Goal: Information Seeking & Learning: Compare options

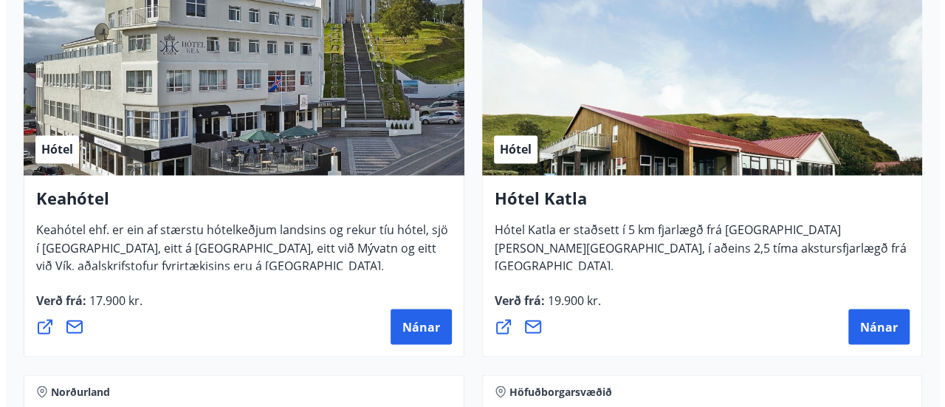
scroll to position [1155, 0]
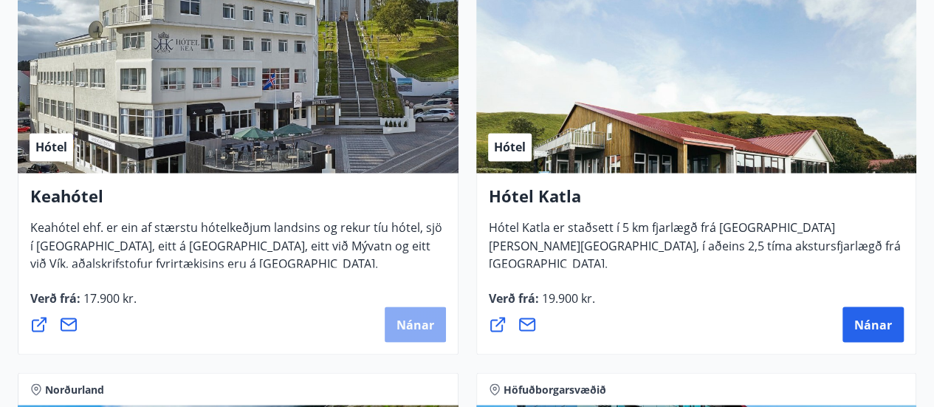
click at [403, 329] on span "Nánar" at bounding box center [415, 324] width 38 height 16
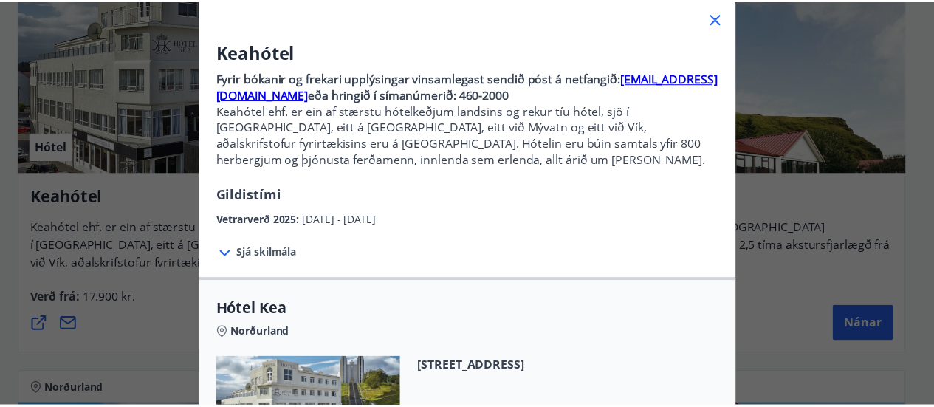
scroll to position [89, 0]
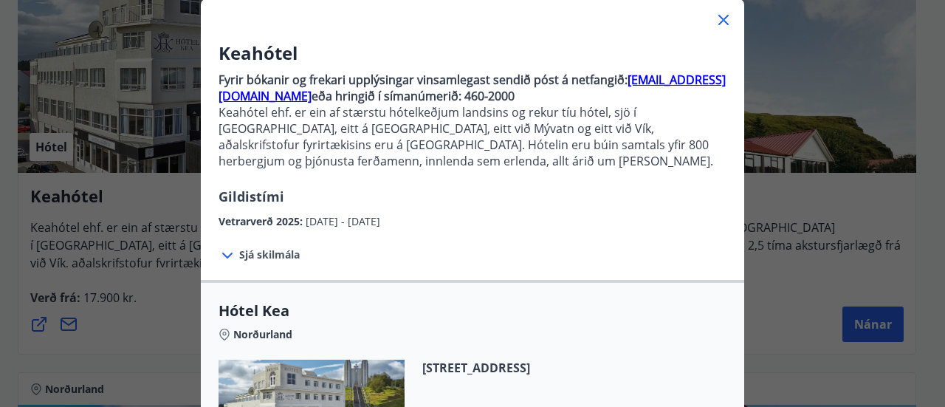
click at [718, 21] on icon at bounding box center [724, 20] width 18 height 18
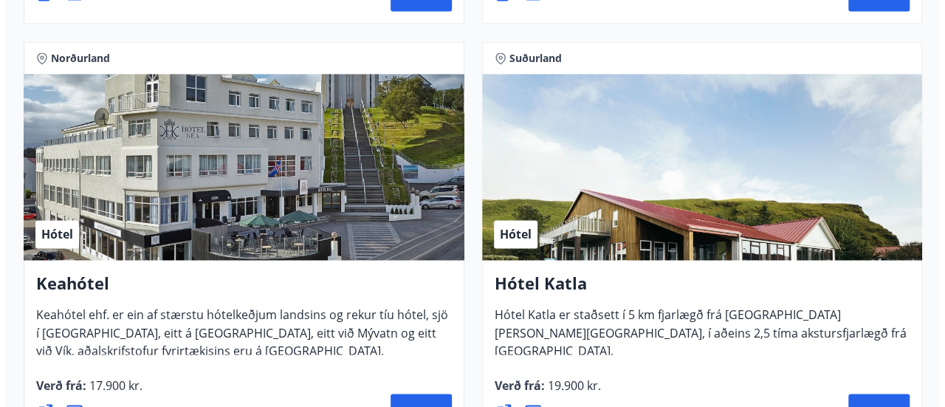
scroll to position [1164, 0]
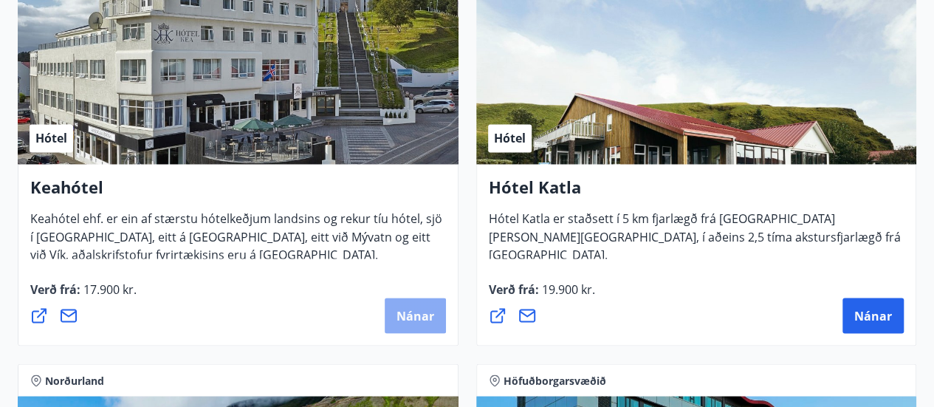
click at [414, 314] on span "Nánar" at bounding box center [415, 315] width 38 height 16
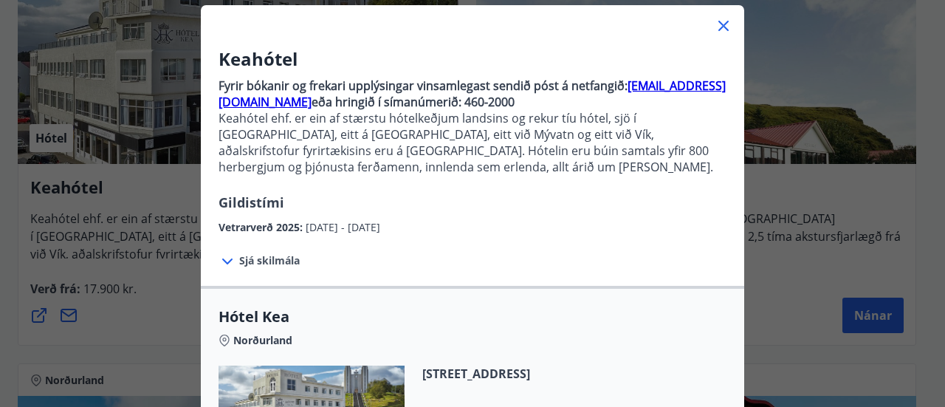
scroll to position [86, 0]
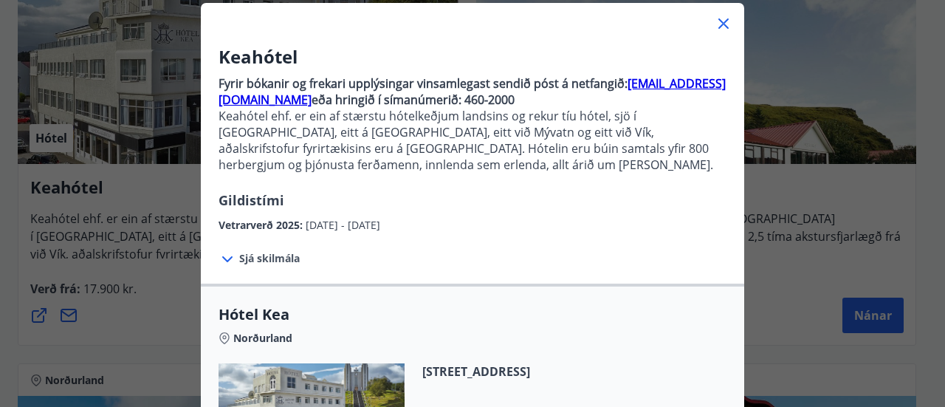
click at [251, 258] on span "Sjá skilmála" at bounding box center [269, 258] width 61 height 15
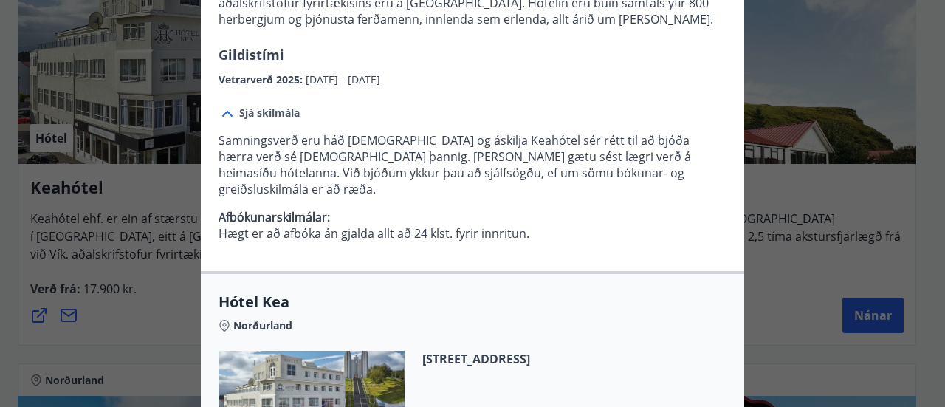
scroll to position [232, 0]
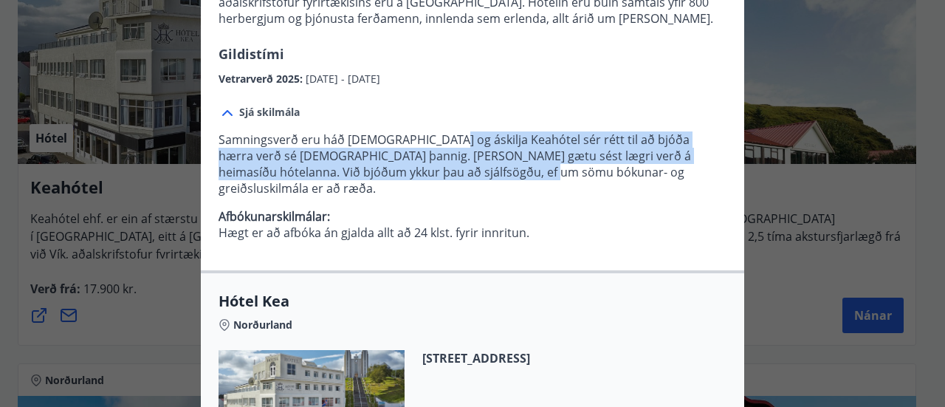
drag, startPoint x: 446, startPoint y: 143, endPoint x: 468, endPoint y: 166, distance: 31.9
click at [468, 166] on p "Samningsverð eru háð [DEMOGRAPHIC_DATA] og áskilja Keahótel sér rétt til að bjó…" at bounding box center [473, 163] width 508 height 65
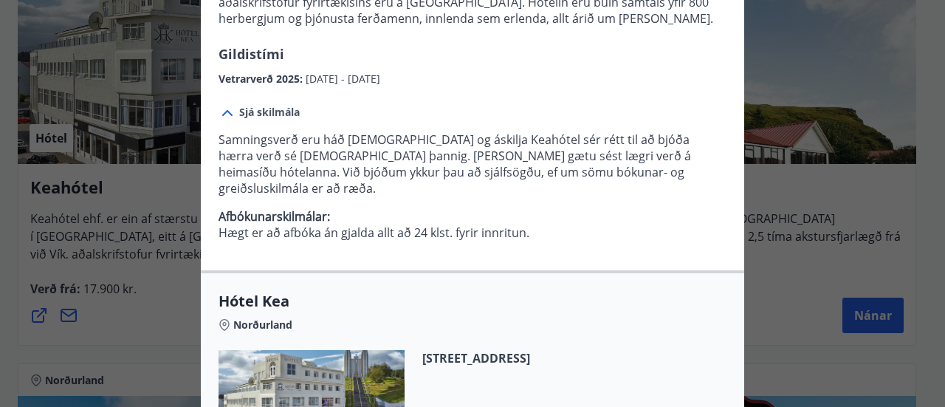
click at [453, 208] on p "Afbókunarskilmálar: Hægt er að afbóka án gjalda allt að 24 klst. fyrir innritun." at bounding box center [473, 224] width 508 height 32
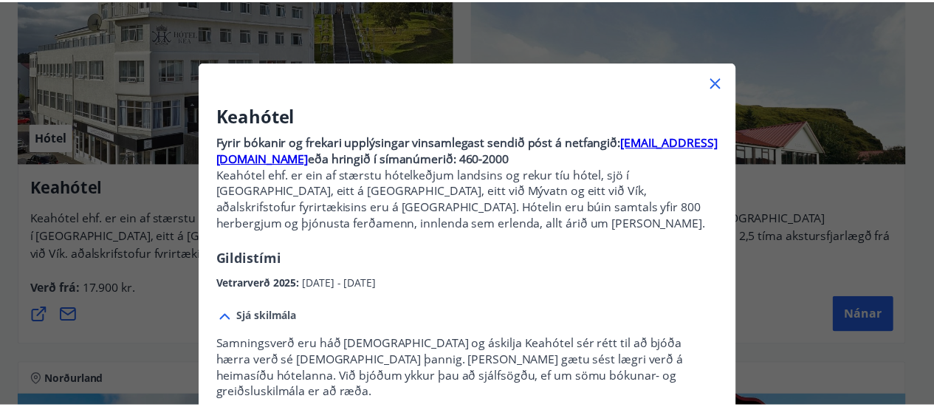
scroll to position [31, 0]
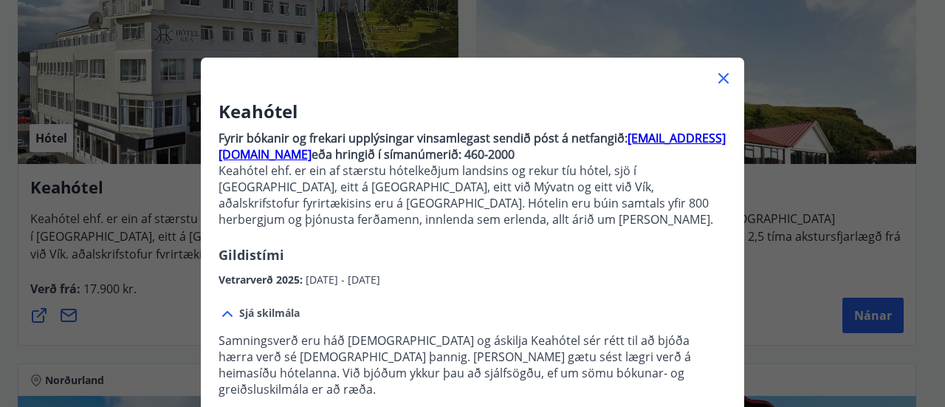
click at [715, 78] on icon at bounding box center [724, 78] width 18 height 18
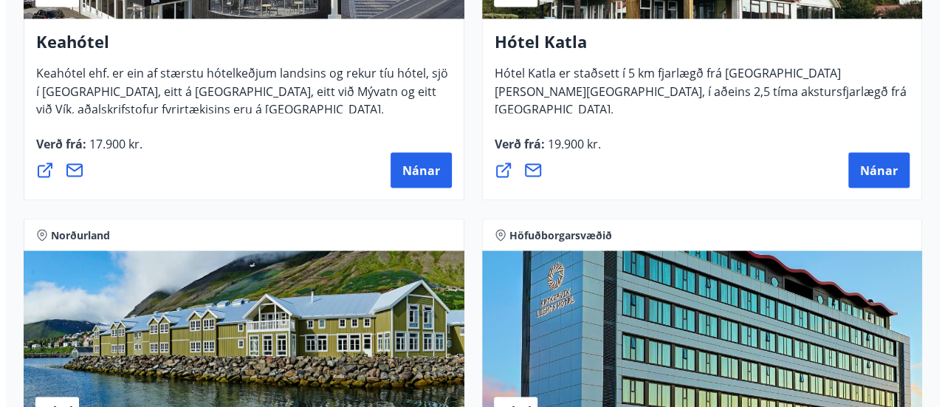
scroll to position [1583, 0]
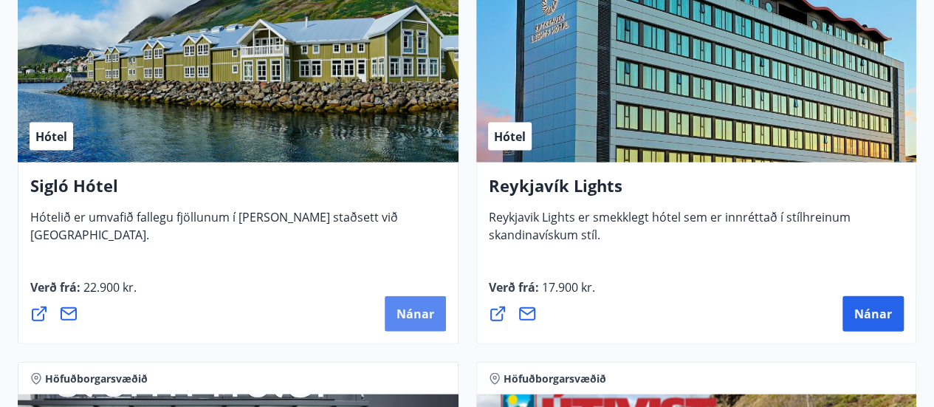
click at [412, 320] on span "Nánar" at bounding box center [415, 314] width 38 height 16
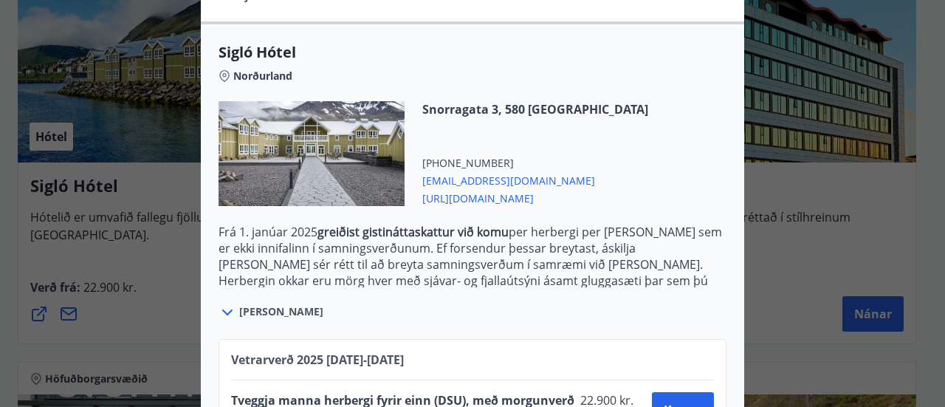
scroll to position [468, 0]
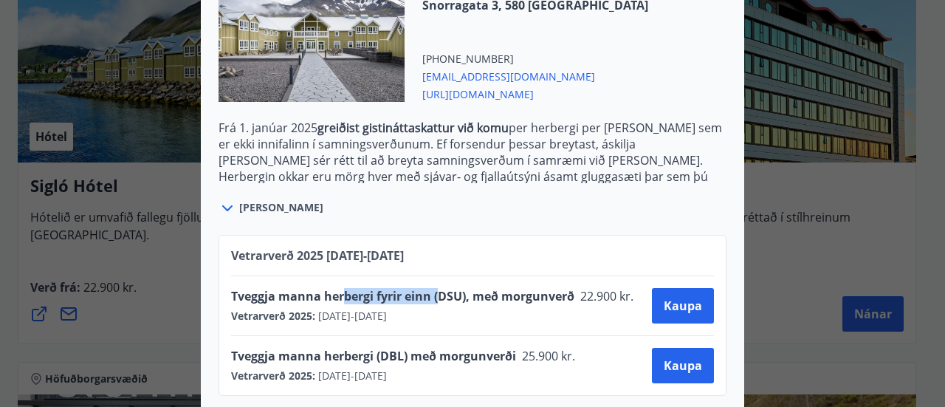
drag, startPoint x: 334, startPoint y: 274, endPoint x: 424, endPoint y: 273, distance: 89.3
click at [424, 288] on span "Tveggja manna herbergi fyrir einn (DSU), með morgunverð" at bounding box center [402, 296] width 343 height 16
drag, startPoint x: 336, startPoint y: 336, endPoint x: 506, endPoint y: 341, distance: 170.6
click at [506, 348] on span "Tveggja manna herbergi (DBL) með morgunverði" at bounding box center [373, 356] width 285 height 16
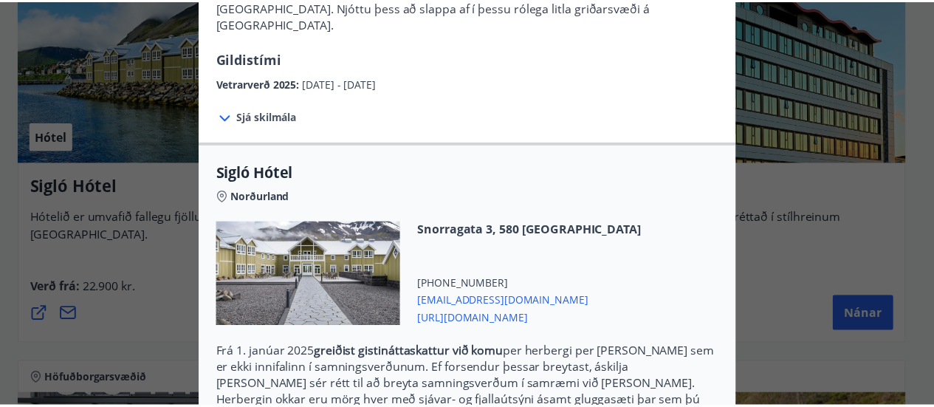
scroll to position [0, 0]
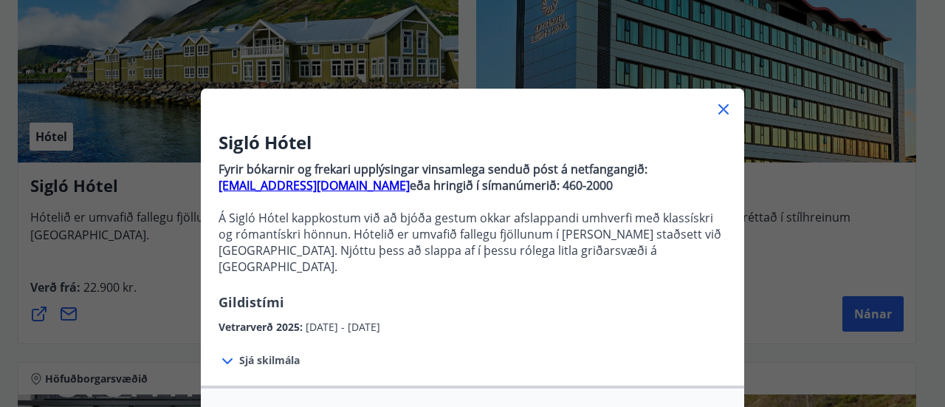
click at [721, 110] on icon at bounding box center [724, 109] width 18 height 18
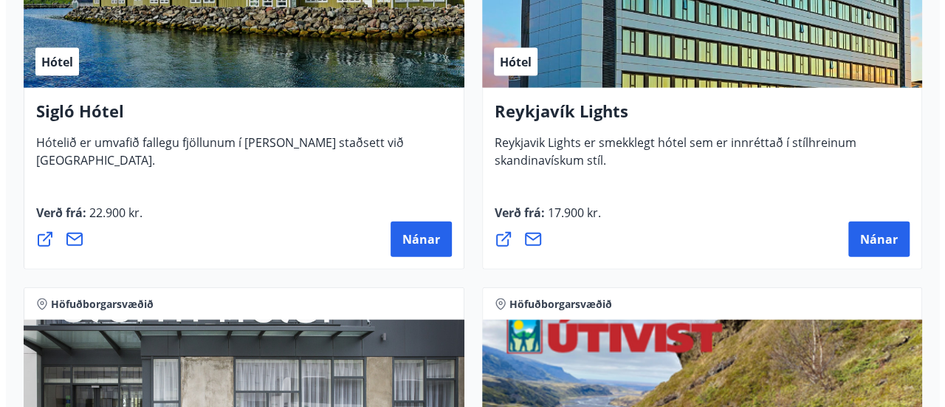
scroll to position [1657, 0]
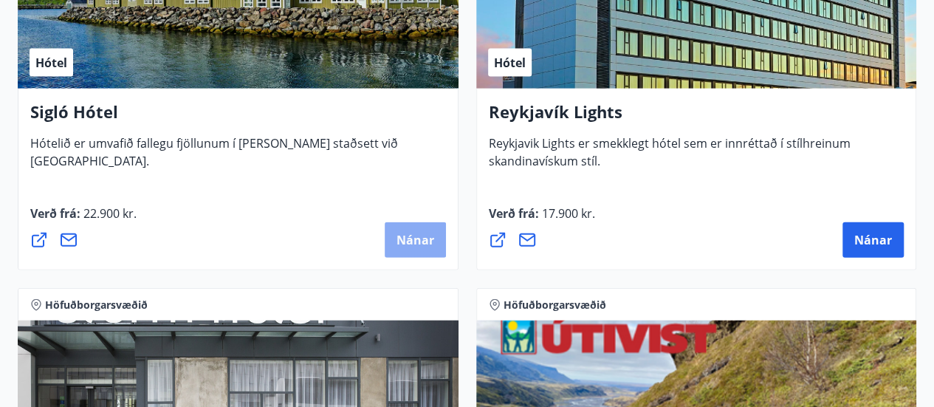
click at [405, 230] on button "Nánar" at bounding box center [415, 239] width 61 height 35
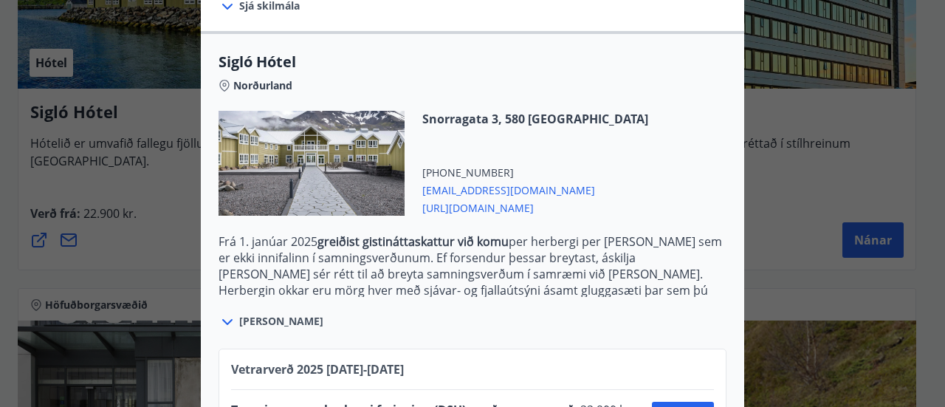
scroll to position [468, 0]
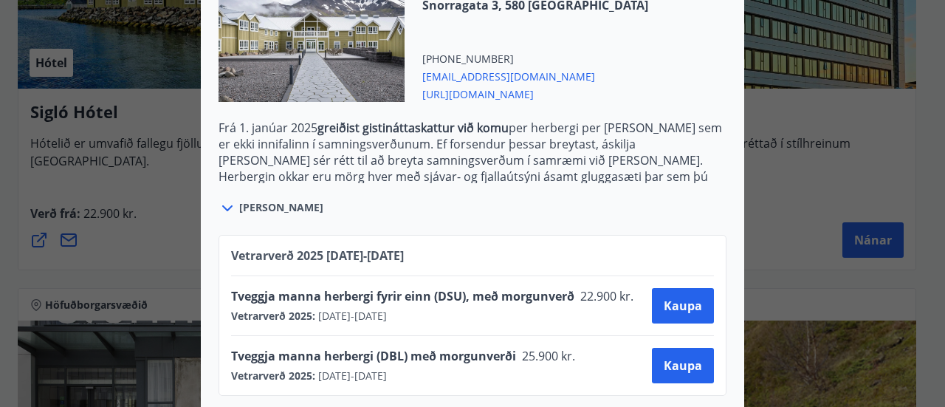
click at [219, 199] on icon at bounding box center [228, 208] width 18 height 18
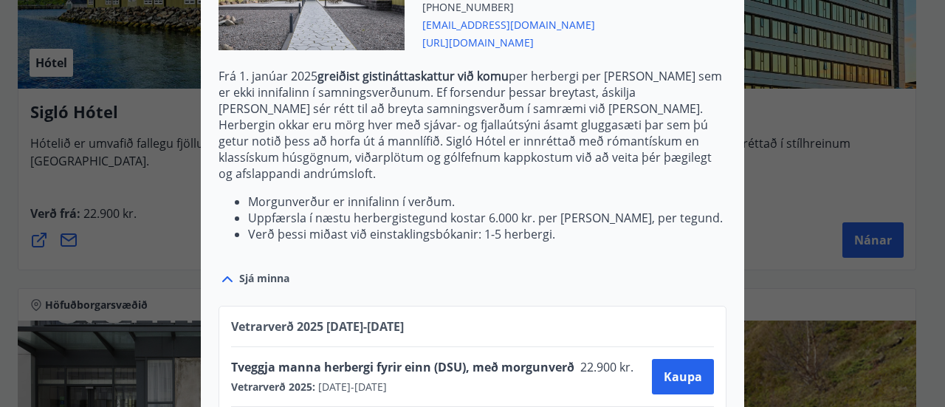
scroll to position [591, 0]
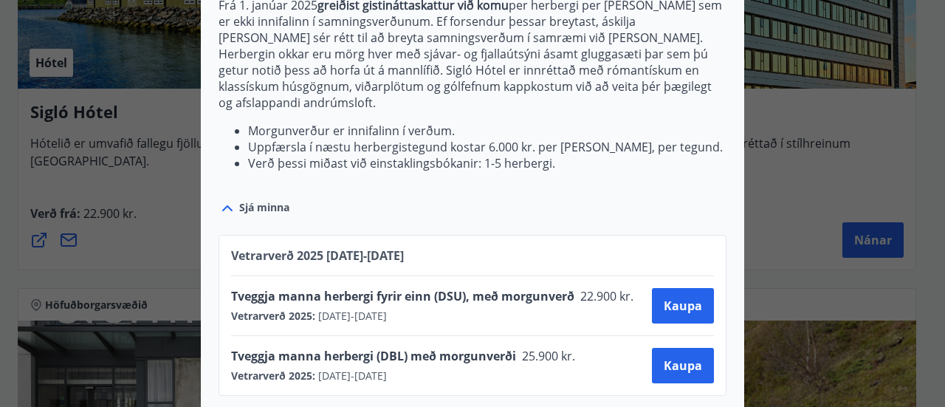
drag, startPoint x: 327, startPoint y: 239, endPoint x: 430, endPoint y: 247, distance: 102.9
click at [430, 247] on div "Vetrarverð [PHONE_NUMBER][DATE] - [DATE]" at bounding box center [472, 261] width 483 height 28
click at [436, 247] on div "Vetrarverð [PHONE_NUMBER][DATE] - [DATE]" at bounding box center [472, 261] width 483 height 28
drag, startPoint x: 512, startPoint y: 339, endPoint x: 567, endPoint y: 345, distance: 55.0
click at [567, 348] on span "25.900 kr." at bounding box center [547, 356] width 63 height 16
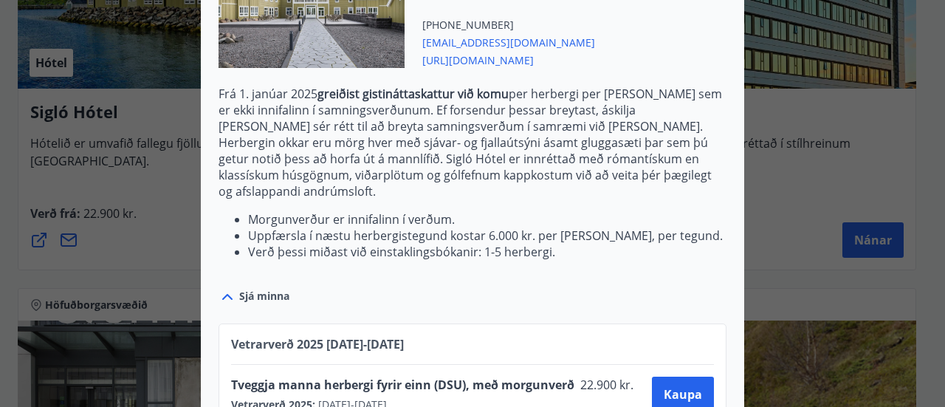
scroll to position [499, 0]
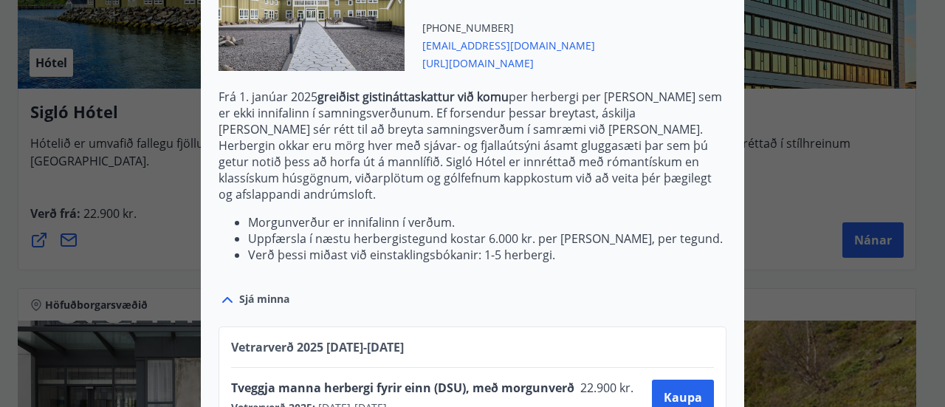
click at [849, 171] on div "Sigló Hótel Fyrir bókarnir og frekari upplýsingar vinsamlega senduð póst á netf…" at bounding box center [472, 203] width 945 height 407
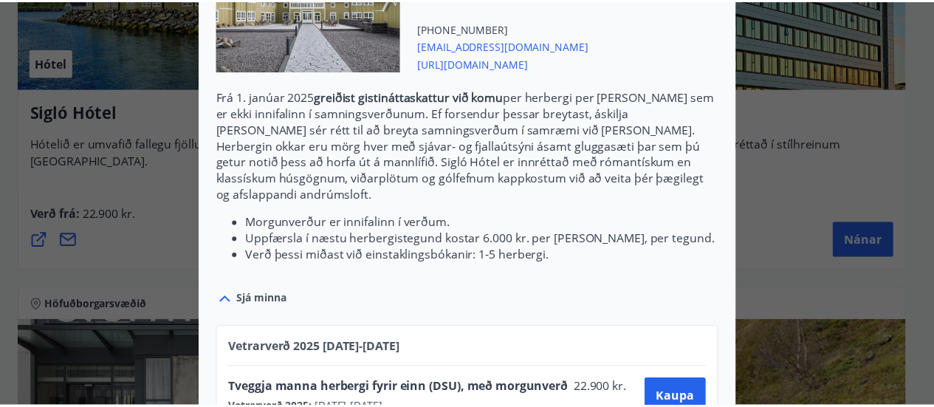
scroll to position [0, 0]
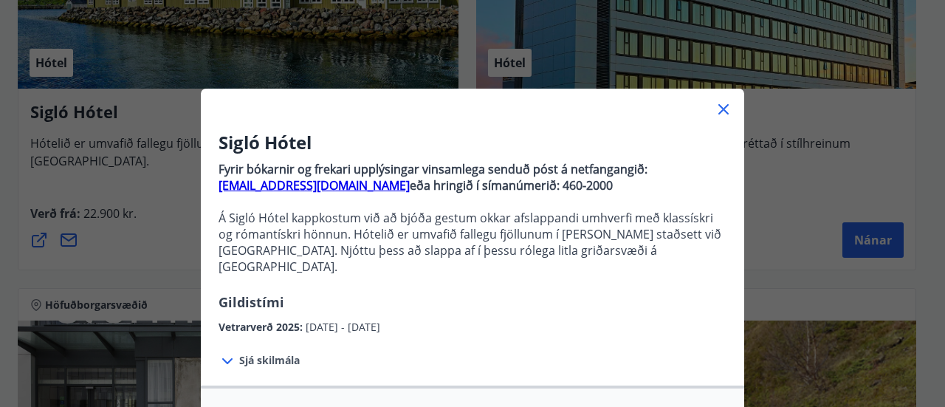
click at [715, 111] on icon at bounding box center [724, 109] width 18 height 18
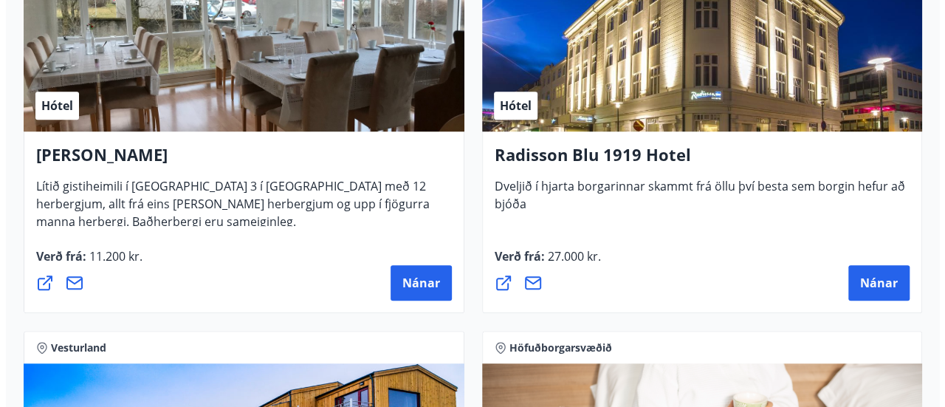
scroll to position [3285, 0]
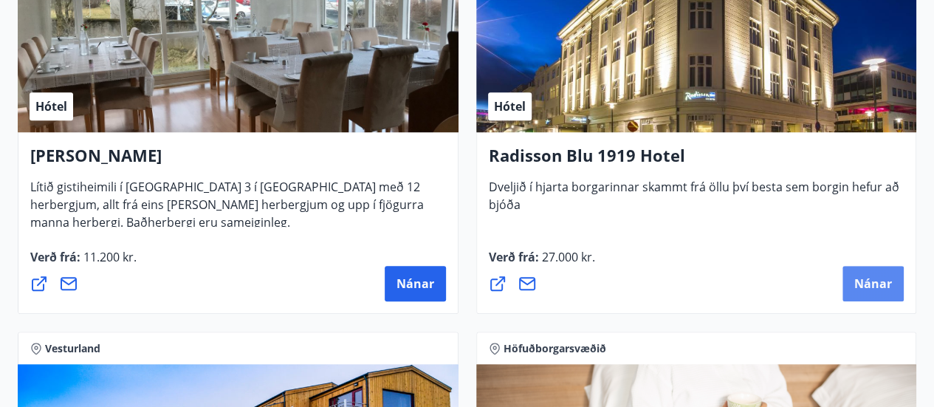
click at [856, 278] on span "Nánar" at bounding box center [873, 283] width 38 height 16
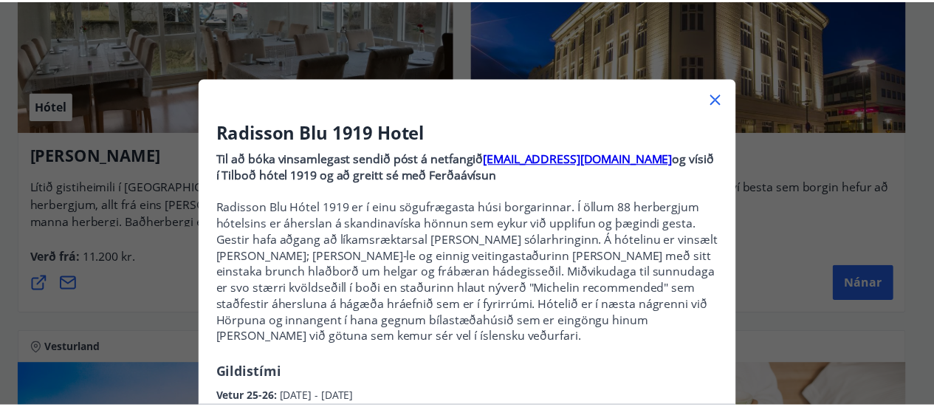
scroll to position [4, 0]
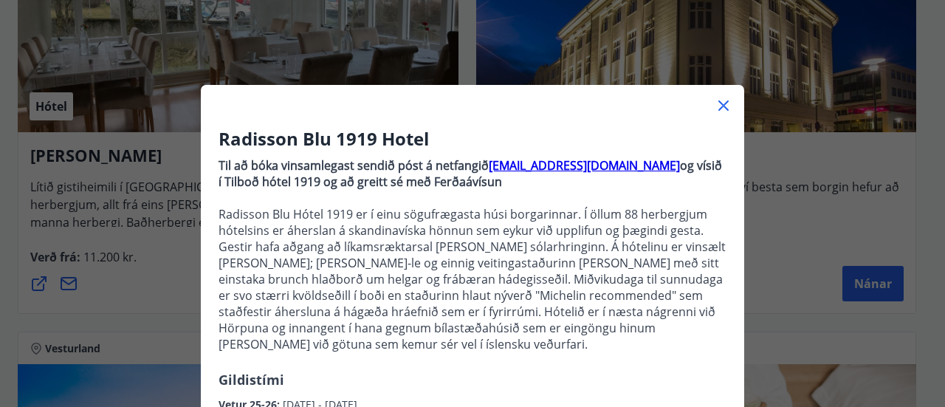
click at [722, 107] on icon at bounding box center [724, 106] width 18 height 18
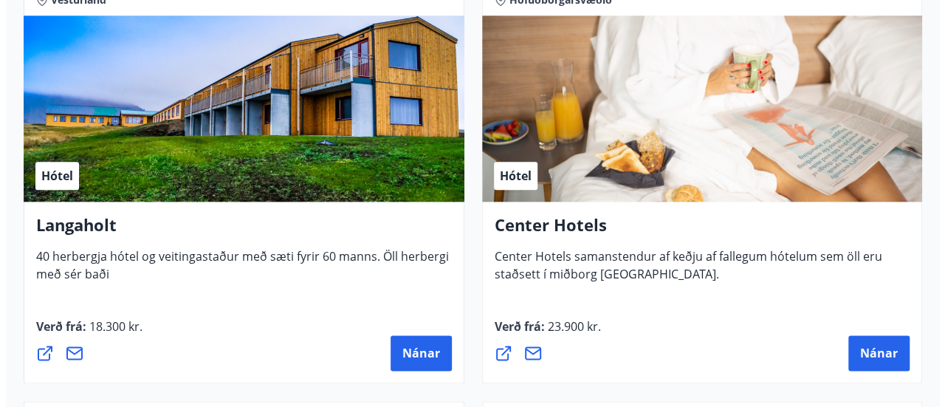
scroll to position [3637, 0]
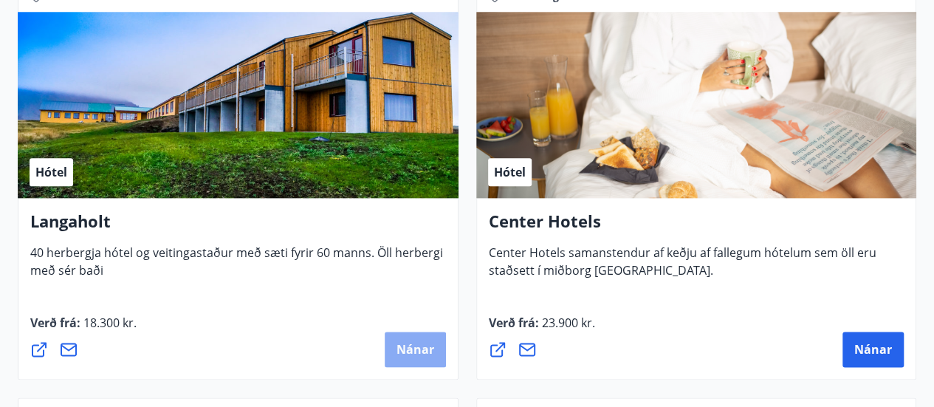
click at [412, 349] on span "Nánar" at bounding box center [415, 349] width 38 height 16
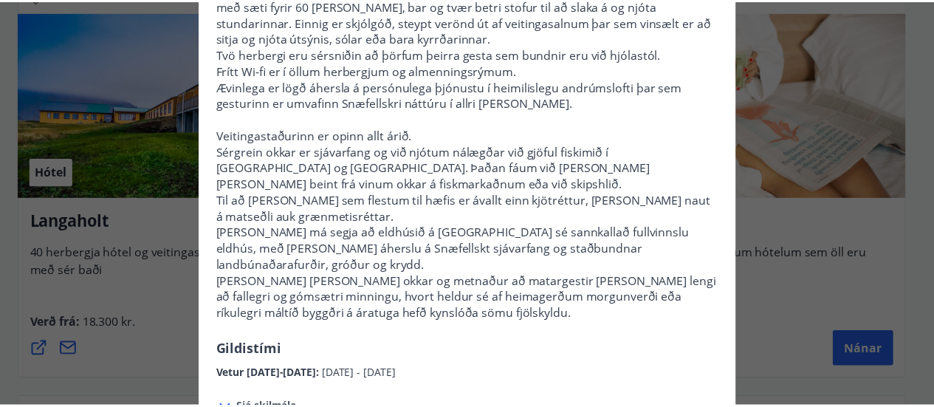
scroll to position [0, 0]
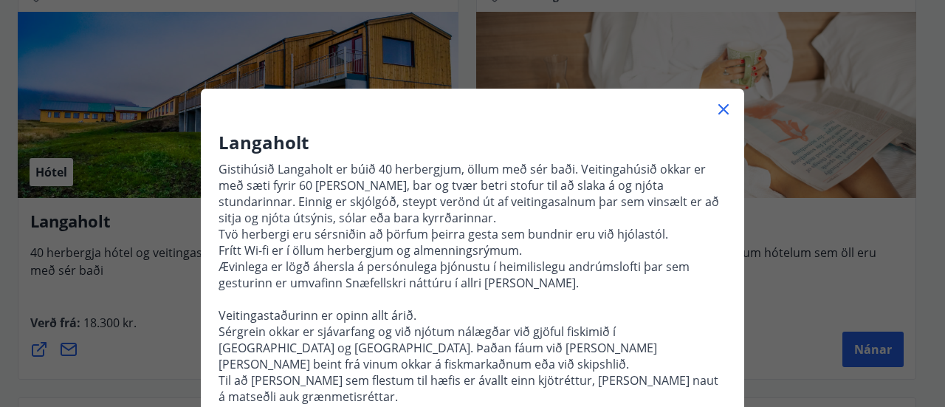
click at [717, 114] on icon at bounding box center [724, 109] width 18 height 18
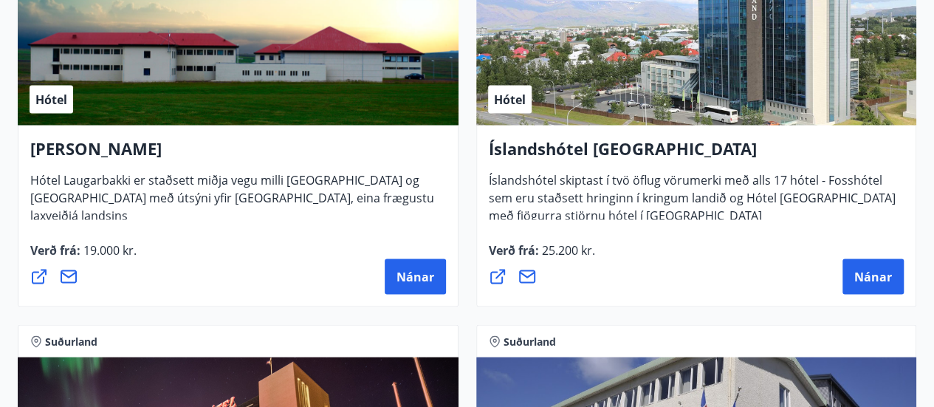
scroll to position [4129, 0]
